Goal: Find specific page/section: Find specific page/section

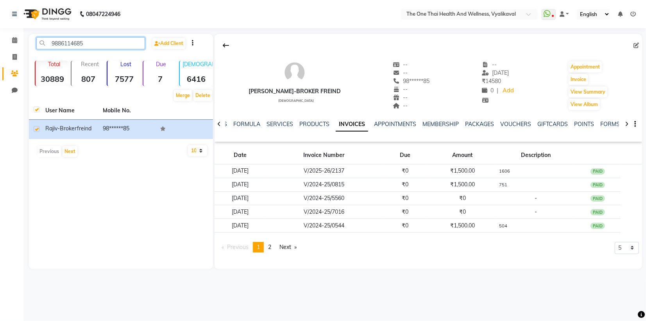
click at [89, 42] on input "9886114685" at bounding box center [90, 43] width 109 height 12
type input "9"
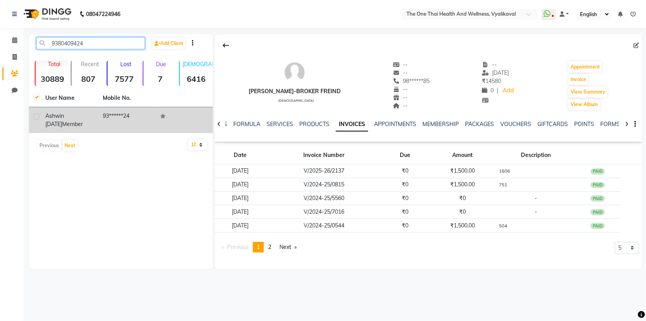
type input "9380409424"
click at [36, 115] on label at bounding box center [37, 116] width 6 height 6
click at [36, 115] on input "checkbox" at bounding box center [36, 116] width 5 height 5
checkbox input "true"
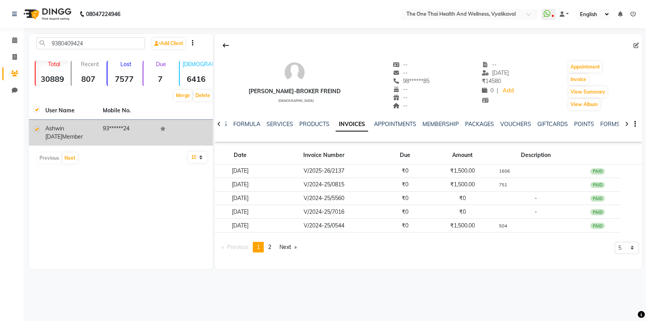
click at [64, 127] on span "ashwin [DATE]" at bounding box center [54, 132] width 19 height 15
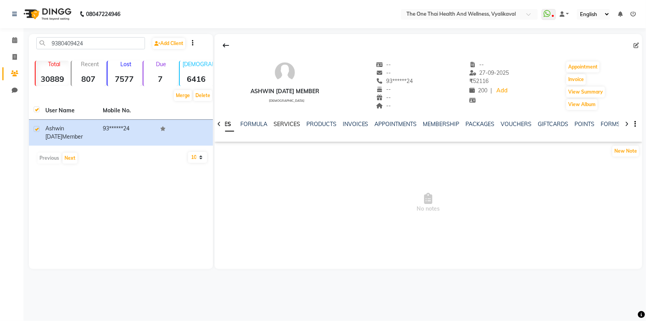
click at [286, 125] on link "SERVICES" at bounding box center [287, 123] width 27 height 7
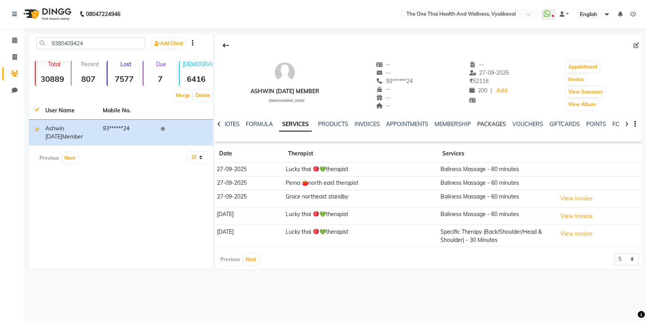
click at [485, 125] on link "PACKAGES" at bounding box center [492, 123] width 29 height 7
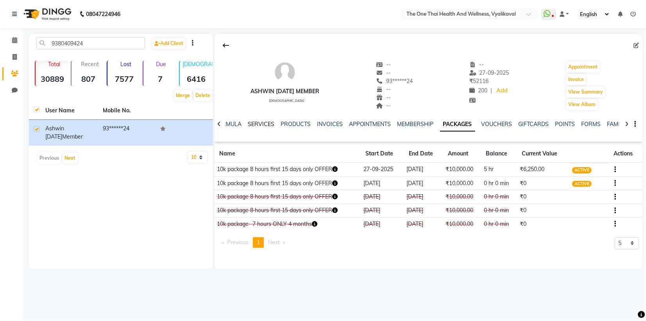
click at [253, 125] on link "SERVICES" at bounding box center [261, 123] width 27 height 7
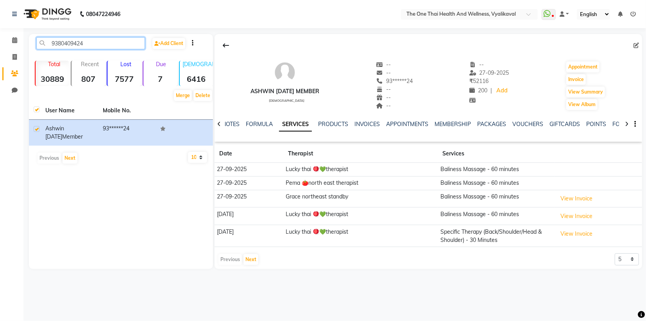
click at [115, 43] on input "9380409424" at bounding box center [90, 43] width 109 height 12
type input "9"
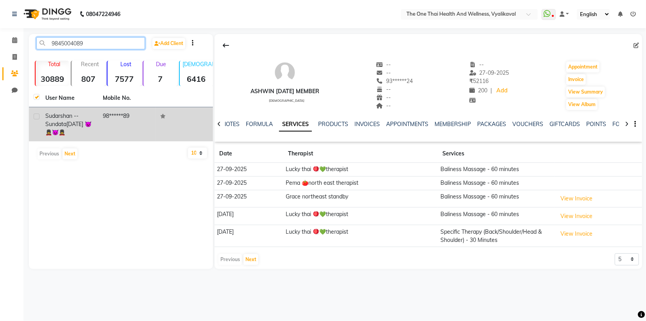
type input "9845004089"
click at [36, 115] on label at bounding box center [37, 116] width 6 height 6
click at [36, 115] on input "checkbox" at bounding box center [36, 116] width 5 height 5
checkbox input "true"
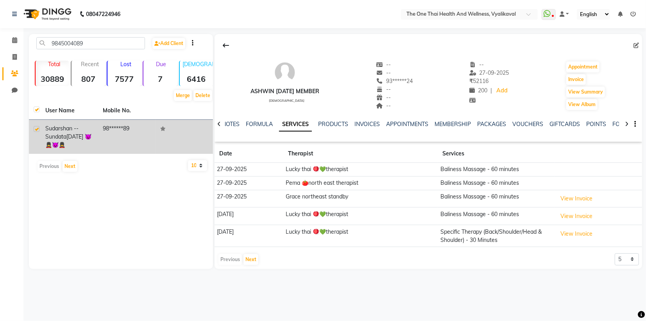
click at [39, 131] on td at bounding box center [35, 137] width 12 height 34
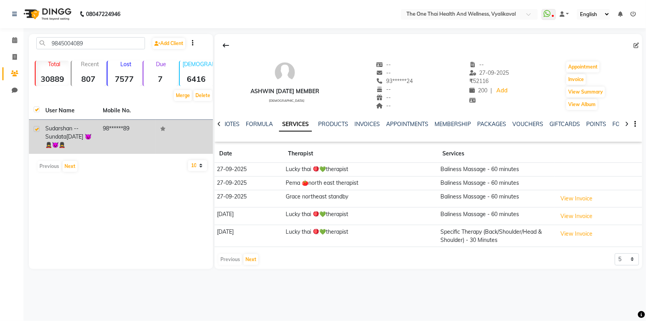
click at [78, 134] on span "[DATE] 👿💂😈💂" at bounding box center [68, 140] width 46 height 15
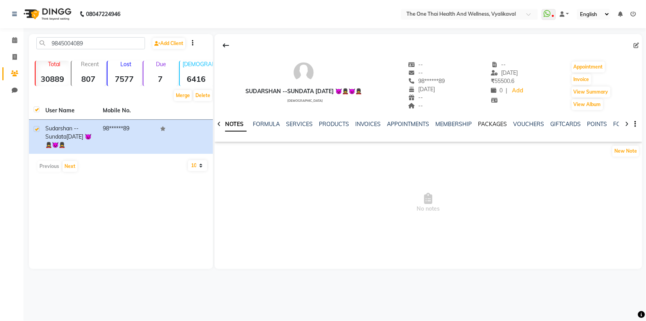
click at [488, 121] on link "PACKAGES" at bounding box center [492, 123] width 29 height 7
